Goal: Task Accomplishment & Management: Use online tool/utility

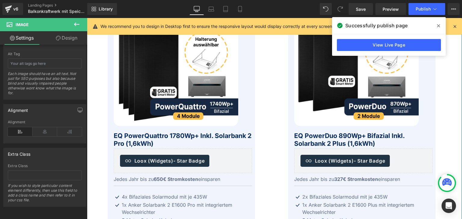
scroll to position [154, 0]
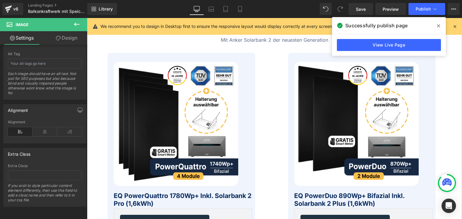
click at [439, 27] on icon at bounding box center [438, 25] width 3 height 5
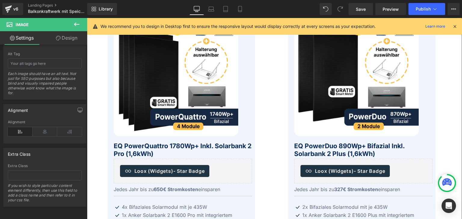
scroll to position [216, 0]
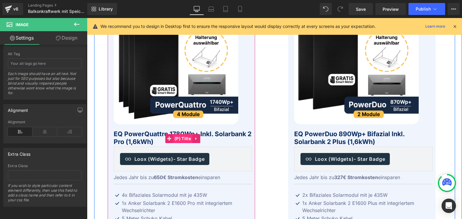
click at [182, 138] on span "(P) Title" at bounding box center [183, 138] width 20 height 9
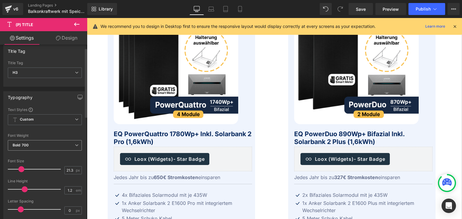
scroll to position [0, 0]
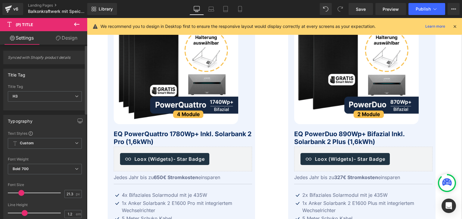
click at [48, 57] on span "Synced with Shopify product details" at bounding box center [45, 59] width 74 height 9
click at [34, 58] on span "Synced with Shopify product details" at bounding box center [45, 59] width 74 height 9
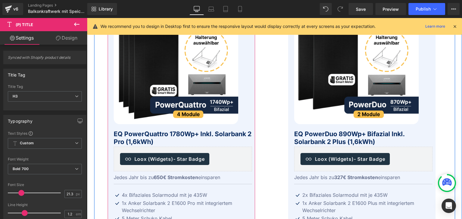
click at [114, 129] on div "Winter Sale 20% (P) Image EQ PowerQuattro 1780Wp+ inkl. Solarbank 2 Pro (1,6kWh…" at bounding box center [183, 144] width 138 height 288
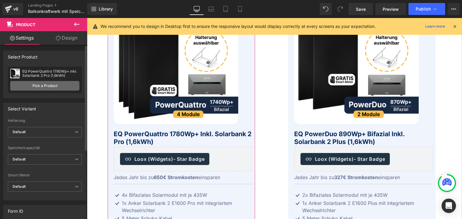
click at [33, 87] on link "Pick a Product" at bounding box center [44, 86] width 69 height 10
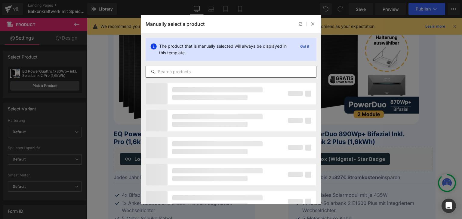
click at [187, 70] on input "text" at bounding box center [231, 71] width 170 height 7
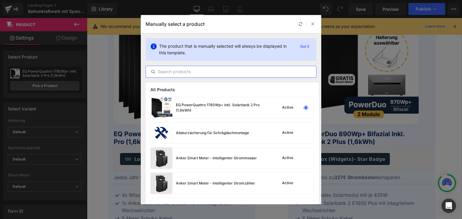
paste input "EQ PowerQuattro 1780Wp + inkl. Solarbank 3 (2,7kWh)"
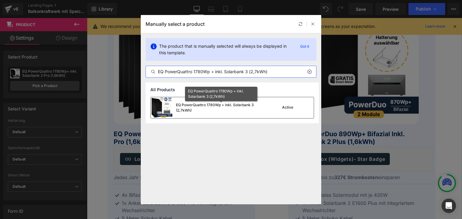
type input "EQ PowerQuattro 1780Wp + inkl. Solarbank 3 (2,7kWh)"
click at [195, 105] on div "EQ PowerQuattro 1780Wp + inkl. Solarbank 3 (2,7kWh)" at bounding box center [221, 107] width 90 height 11
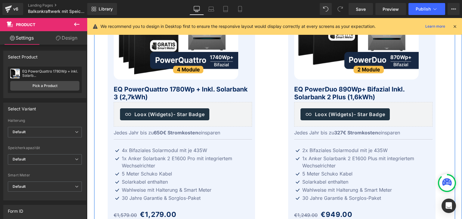
scroll to position [246, 0]
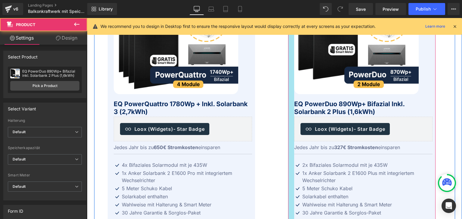
click at [288, 121] on div at bounding box center [291, 114] width 6 height 306
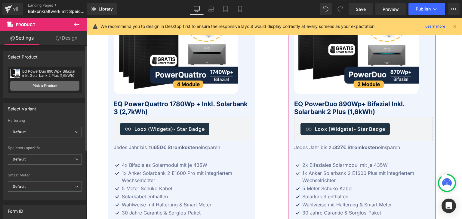
click at [31, 85] on link "Pick a Product" at bounding box center [44, 86] width 69 height 10
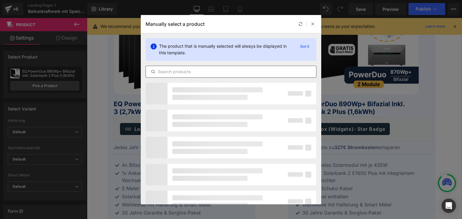
click at [192, 71] on input "text" at bounding box center [231, 71] width 170 height 7
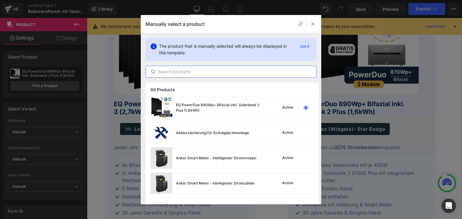
paste input "EQ PowerQuattro 1780Wp + inkl. Solarbank 3 (2,7kWh)"
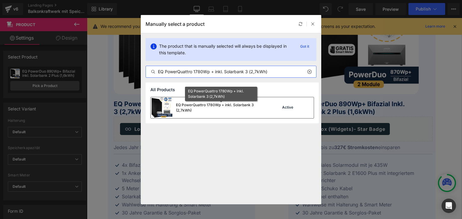
type input "EQ PowerQuattro 1780Wp + inkl. Solarbank 3 (2,7kWh)"
click at [182, 107] on div "EQ PowerQuattro 1780Wp + inkl. Solarbank 3 (2,7kWh)" at bounding box center [221, 107] width 90 height 11
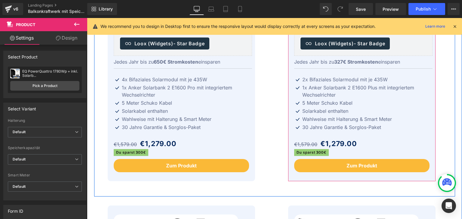
scroll to position [336, 0]
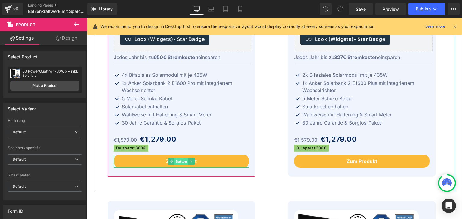
click at [174, 161] on span "Button" at bounding box center [181, 161] width 14 height 7
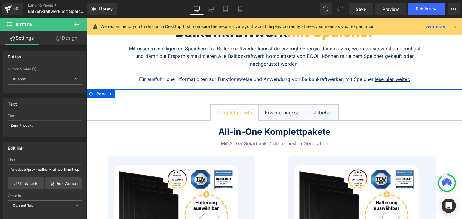
scroll to position [36, 0]
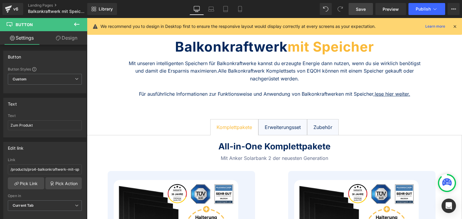
click at [359, 11] on span "Save" at bounding box center [361, 9] width 10 height 6
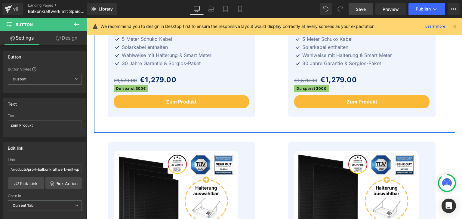
scroll to position [396, 0]
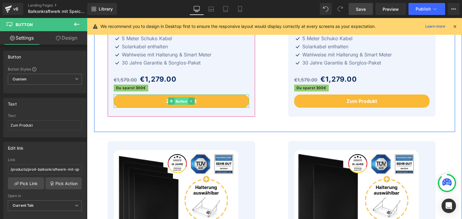
click at [176, 101] on span "Button" at bounding box center [181, 101] width 14 height 7
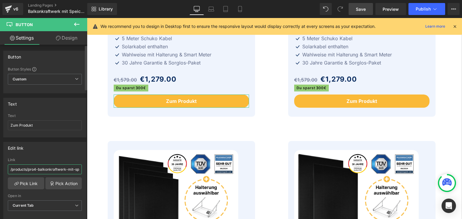
click at [30, 167] on input "/products/pro4-balkonkraftwerk-mit-speicher-1740wp" at bounding box center [45, 170] width 74 height 10
click at [28, 183] on link "Pick Link" at bounding box center [26, 184] width 36 height 12
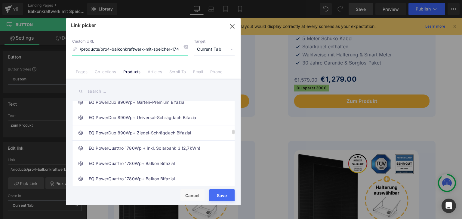
scroll to position [511, 0]
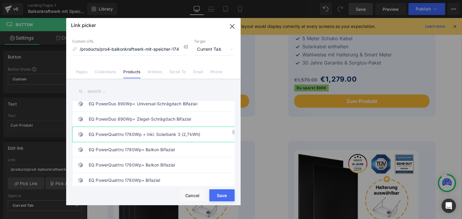
click at [147, 131] on link "EQ PowerQuattro 1780Wp + inkl. Solarbank 3 (2,7kWh)" at bounding box center [155, 134] width 132 height 15
type input "/products/eq-powerquattro-1780wp-inkl-solarbank-3-2-7kwh"
click at [220, 196] on div "Rendering Content" at bounding box center [230, 195] width 37 height 7
click at [142, 131] on link "EQ PowerQuattro 1780Wp + inkl. Solarbank 3 (2,7kWh)" at bounding box center [155, 134] width 132 height 15
click at [154, 49] on input "/products/eq-powerquattro-1780wp-inkl-solarbank-3-2-7kwh" at bounding box center [130, 49] width 116 height 11
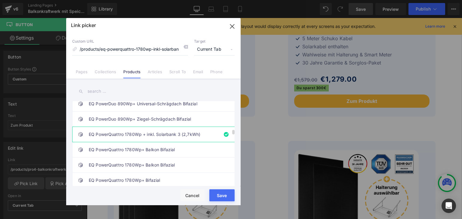
click at [153, 132] on link "EQ PowerQuattro 1780Wp + inkl. Solarbank 3 (2,7kWh)" at bounding box center [155, 134] width 132 height 15
click at [140, 50] on input "/products/eq-powerquattro-1780wp-inkl-solarbank-3-2-7kwh" at bounding box center [130, 49] width 116 height 11
click at [216, 198] on div "Rendering Content" at bounding box center [230, 195] width 37 height 7
click at [127, 130] on link "EQ PowerQuattro 1780Wp + inkl. Solarbank 3 (2,7kWh)" at bounding box center [155, 134] width 132 height 15
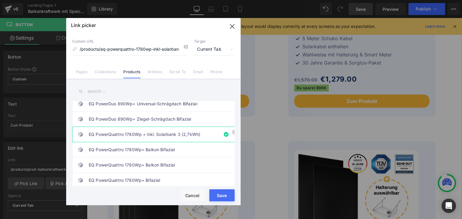
click at [127, 130] on link "EQ PowerQuattro 1780Wp + inkl. Solarbank 3 (2,7kWh)" at bounding box center [155, 134] width 132 height 15
click at [221, 196] on div "Rendering Content" at bounding box center [230, 195] width 37 height 7
click at [140, 49] on input "/products/eq-powerquattro-1780wp-inkl-solarbank-3-2-7kwh" at bounding box center [130, 49] width 116 height 11
click at [221, 193] on div "Rendering Content" at bounding box center [230, 195] width 37 height 7
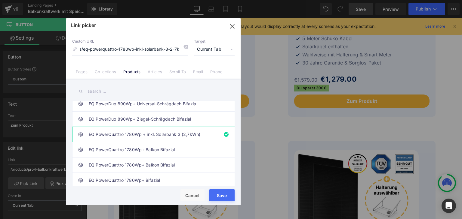
scroll to position [0, 0]
click at [197, 195] on button "Cancel" at bounding box center [192, 196] width 24 height 12
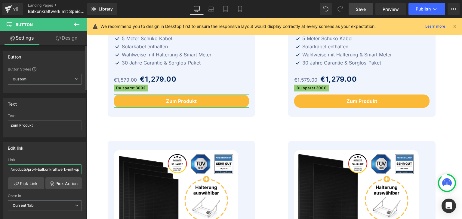
click at [39, 170] on input "/products/pro4-balkonkraftwerk-mit-speicher-1740wp" at bounding box center [45, 170] width 74 height 10
type input "/"
paste input "products/eq-powerquattro-1780wp-inkl-solarbank-3-2-7kwh"
type input "/products/eq-powerquattro-1780wp-inkl-solarbank-3-2-7kwh"
click at [64, 58] on div "Button" at bounding box center [45, 56] width 82 height 11
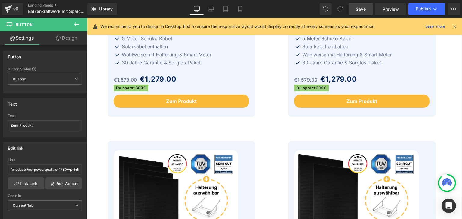
click at [362, 9] on span "Save" at bounding box center [361, 9] width 10 height 6
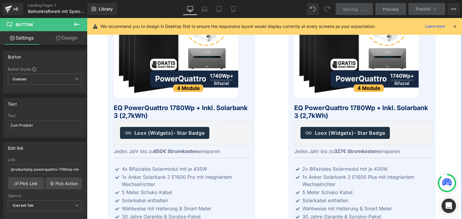
scroll to position [246, 0]
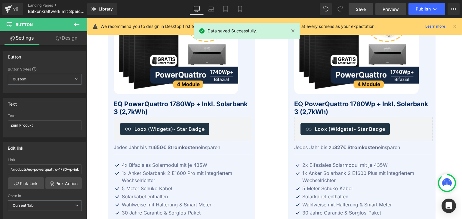
click at [387, 10] on span "Preview" at bounding box center [390, 9] width 16 height 6
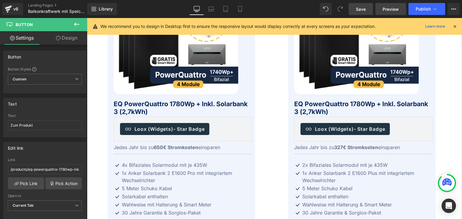
click at [390, 9] on span "Preview" at bounding box center [390, 9] width 16 height 6
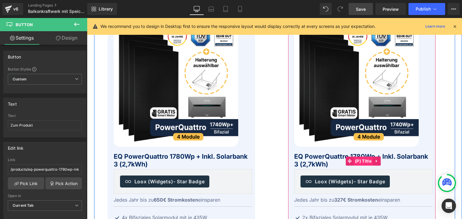
scroll to position [156, 0]
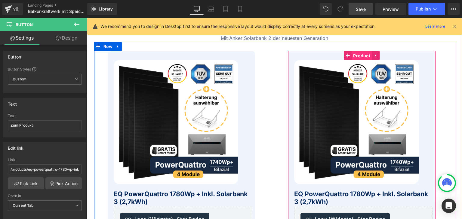
click at [356, 54] on span "Product" at bounding box center [361, 55] width 20 height 9
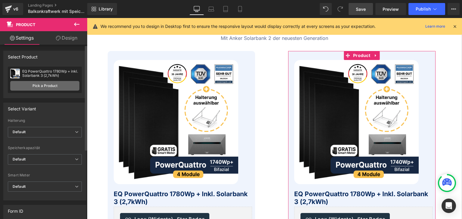
click at [35, 85] on link "Pick a Product" at bounding box center [44, 86] width 69 height 10
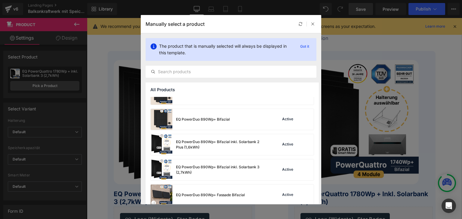
scroll to position [630, 0]
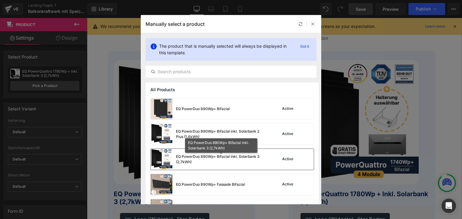
click at [231, 157] on div "EQ PowerDuo 890Wp+ Bifazial inkl. Solarbank 3 (2,7kWh)" at bounding box center [221, 159] width 90 height 11
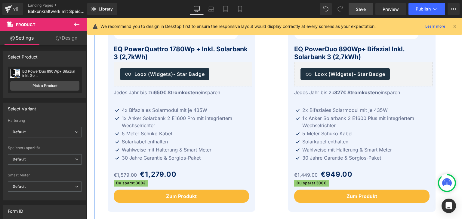
scroll to position [306, 0]
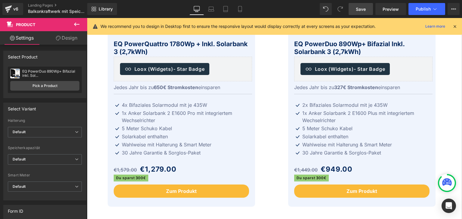
click at [360, 8] on span "Save" at bounding box center [361, 9] width 10 height 6
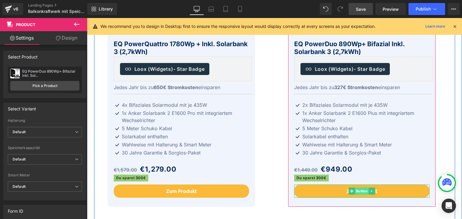
click at [357, 191] on span "Button" at bounding box center [361, 191] width 14 height 7
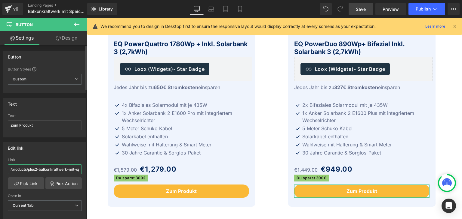
click at [42, 169] on input "/products/plus2-balkonkraftwerk-mit-speicher-870wp" at bounding box center [45, 170] width 74 height 10
type input "/"
paste input "products/eq-powerduo-890wp-bifazial-inkl-solarbank-2-plus-1-6kwh-kopie"
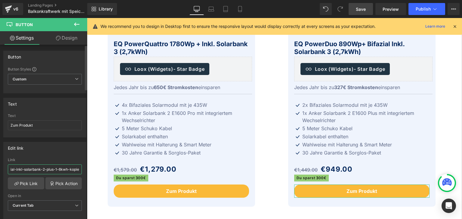
type input "/products/eq-powerduo-890wp-bifazial-inkl-solarbank-2-plus-1-6kwh-kopie"
click at [64, 107] on div "Text" at bounding box center [45, 103] width 82 height 11
click at [359, 10] on span "Save" at bounding box center [361, 9] width 10 height 6
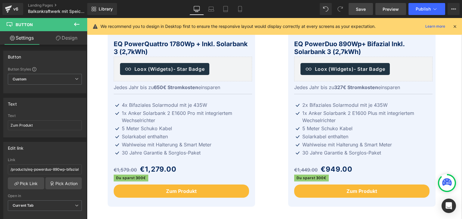
click at [388, 10] on span "Preview" at bounding box center [390, 9] width 16 height 6
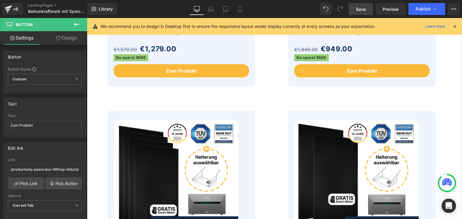
scroll to position [426, 0]
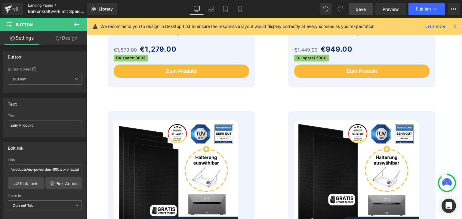
click at [38, 4] on link "Landing Pages" at bounding box center [62, 5] width 68 height 5
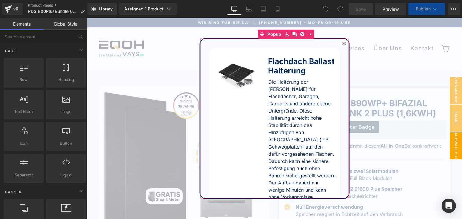
click at [342, 43] on icon at bounding box center [343, 43] width 3 height 3
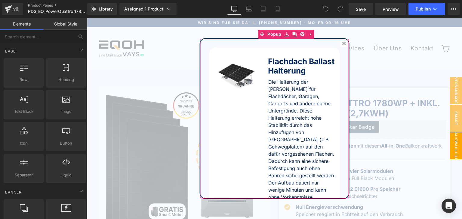
click at [342, 43] on icon at bounding box center [344, 44] width 4 height 4
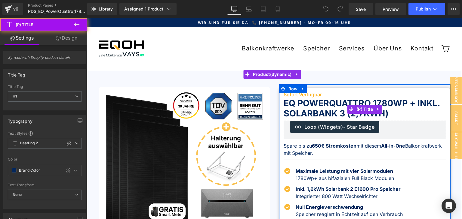
click at [300, 106] on link "EQ PowerQuattro 1780Wp + inkl. Solarbank 3 (2,7kWh)" at bounding box center [364, 108] width 162 height 20
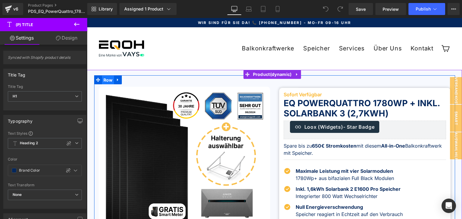
click at [105, 80] on span "Row" at bounding box center [108, 80] width 12 height 9
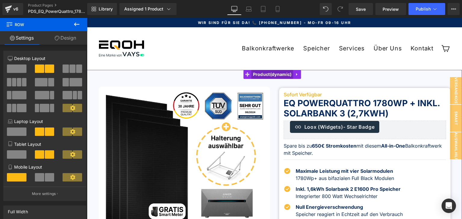
click at [270, 75] on span "Product" at bounding box center [272, 74] width 42 height 9
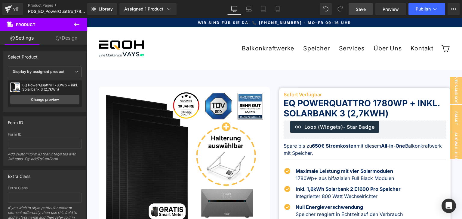
drag, startPoint x: 363, startPoint y: 10, endPoint x: 252, endPoint y: 14, distance: 111.6
click at [363, 10] on span "Save" at bounding box center [361, 9] width 10 height 6
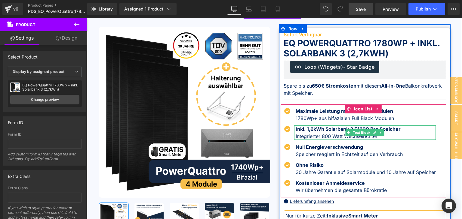
scroll to position [30, 0]
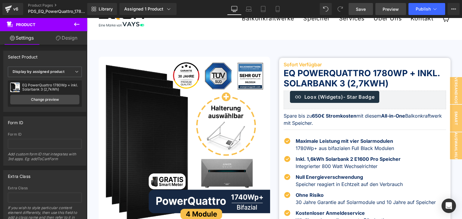
click at [390, 10] on span "Preview" at bounding box center [390, 9] width 16 height 6
click at [41, 4] on link "Product Pages" at bounding box center [62, 5] width 69 height 5
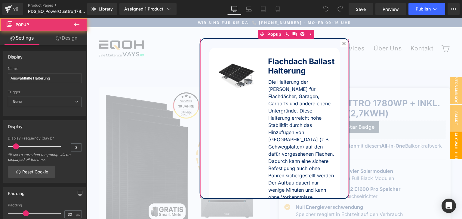
click at [342, 44] on icon at bounding box center [343, 43] width 3 height 3
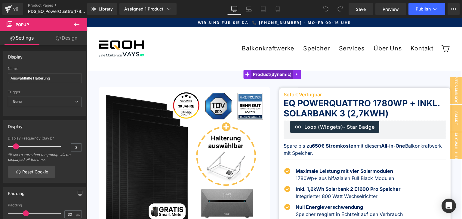
click at [264, 75] on span "Product" at bounding box center [272, 74] width 42 height 9
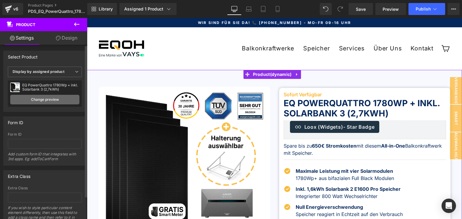
click at [37, 99] on link "Change preview" at bounding box center [44, 100] width 69 height 10
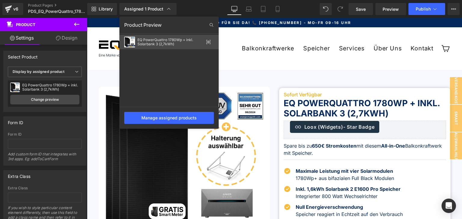
click at [144, 41] on div "EQ PowerQuattro 1780Wp + inkl. Solarbank 3 (2,7kWh)" at bounding box center [170, 42] width 66 height 8
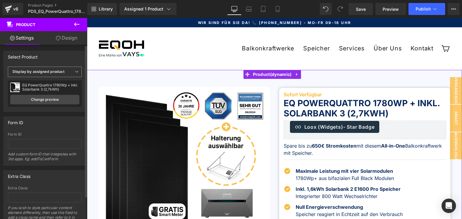
click at [75, 73] on icon at bounding box center [77, 72] width 4 height 4
click at [74, 73] on icon at bounding box center [74, 72] width 4 height 4
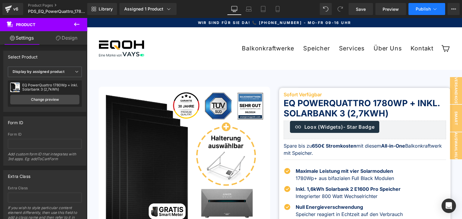
click at [421, 10] on span "Publish" at bounding box center [422, 9] width 15 height 5
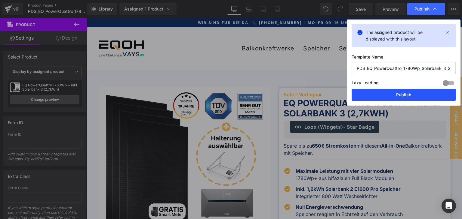
click at [404, 93] on button "Publish" at bounding box center [403, 95] width 104 height 12
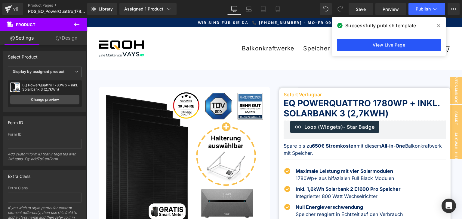
click at [399, 45] on link "View Live Page" at bounding box center [389, 45] width 104 height 12
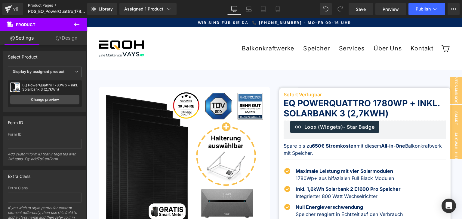
click at [35, 6] on link "Product Pages" at bounding box center [62, 5] width 69 height 5
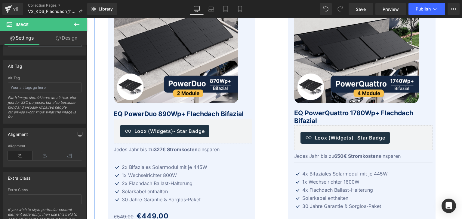
scroll to position [180, 0]
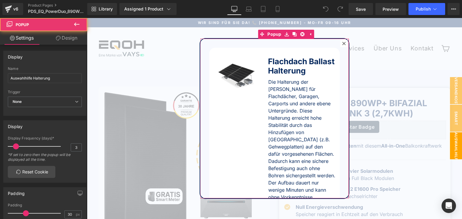
click at [342, 44] on icon at bounding box center [343, 43] width 3 height 3
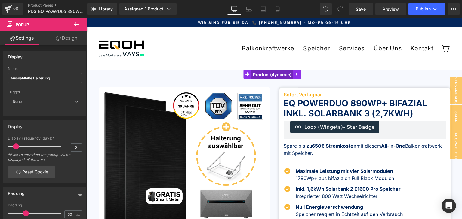
click at [272, 75] on span "Product" at bounding box center [272, 74] width 42 height 9
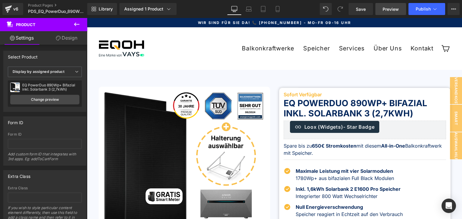
click at [394, 10] on span "Preview" at bounding box center [390, 9] width 16 height 6
click at [420, 11] on span "Publish" at bounding box center [422, 9] width 15 height 5
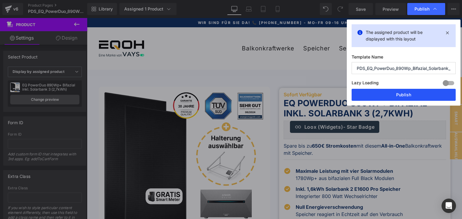
click at [400, 96] on button "Publish" at bounding box center [403, 95] width 104 height 12
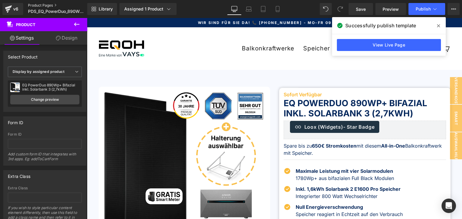
click at [36, 5] on link "Product Pages" at bounding box center [62, 5] width 69 height 5
